Goal: Task Accomplishment & Management: Manage account settings

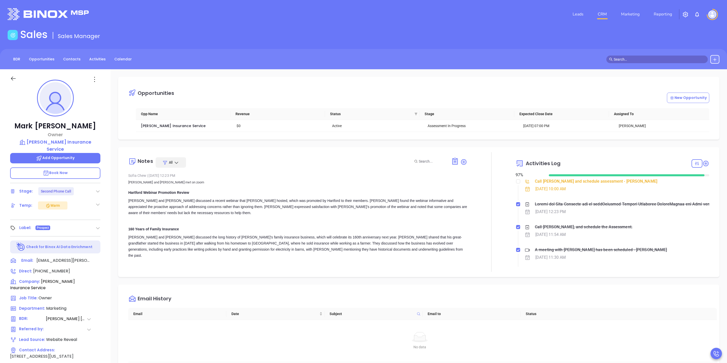
scroll to position [147, 0]
click at [12, 76] on icon at bounding box center [13, 78] width 6 height 6
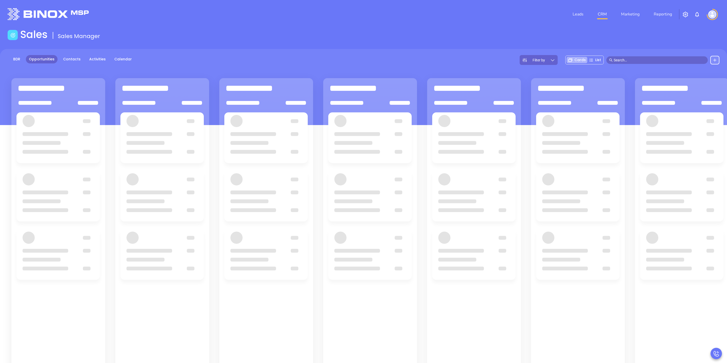
click at [637, 61] on input "text" at bounding box center [659, 60] width 91 height 6
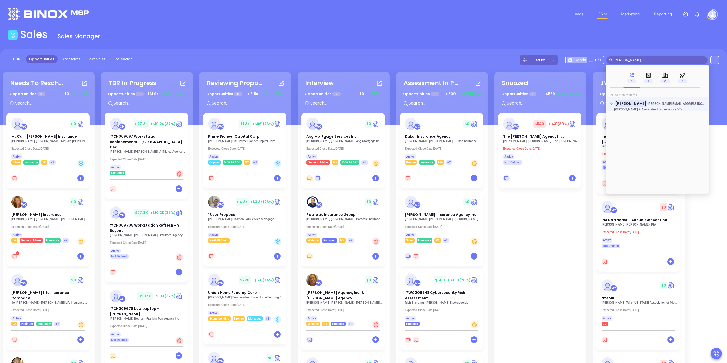
type input "[PERSON_NAME]"
click at [656, 101] on p "[PERSON_NAME] - [PERSON_NAME][EMAIL_ADDRESS][DOMAIN_NAME]" at bounding box center [657, 102] width 95 height 3
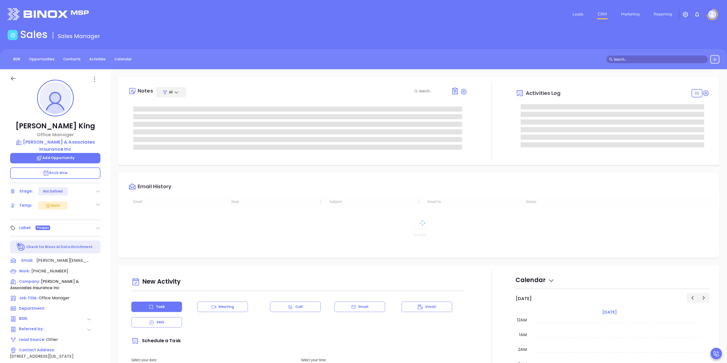
type input "[DATE]"
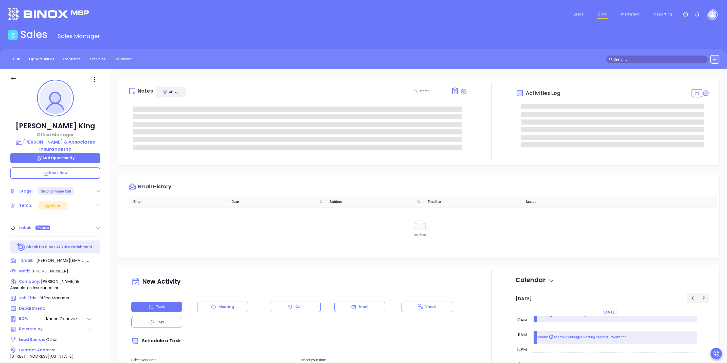
type input "[PERSON_NAME]"
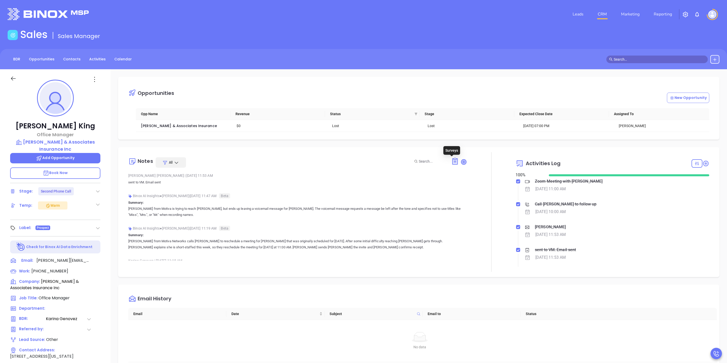
click at [461, 164] on icon at bounding box center [463, 161] width 5 height 5
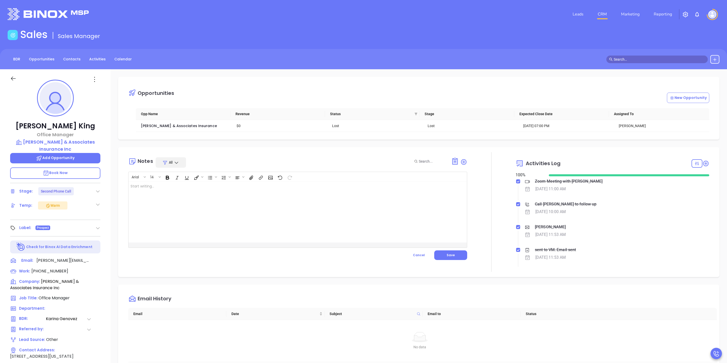
click at [155, 196] on div at bounding box center [285, 211] width 315 height 61
click at [221, 193] on div "[PERSON_NAME] didn't show" at bounding box center [285, 211] width 315 height 61
click at [447, 255] on span "Save" at bounding box center [451, 255] width 8 height 4
